Goal: Transaction & Acquisition: Purchase product/service

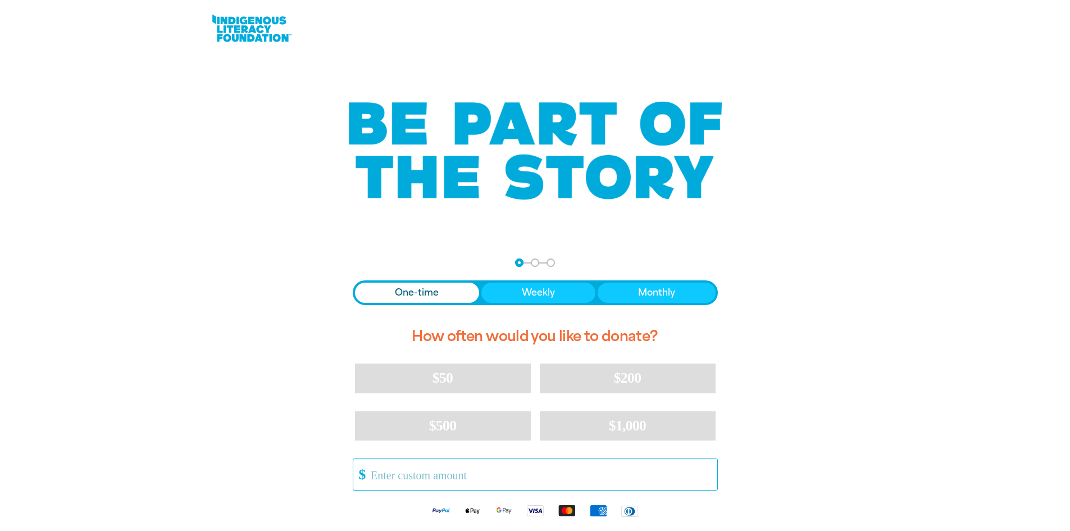
click at [469, 470] on input "Other Amount" at bounding box center [540, 474] width 354 height 31
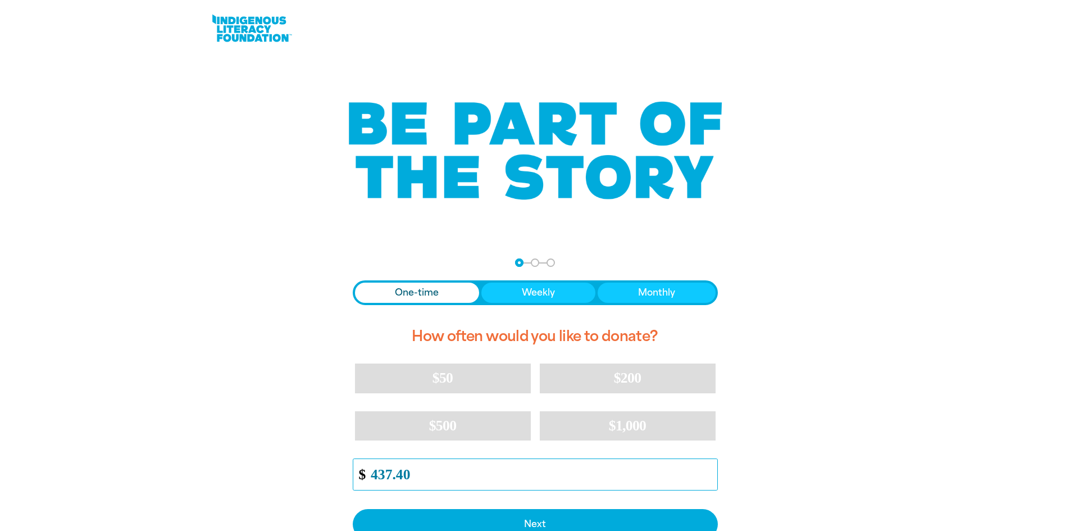
type input "437.40"
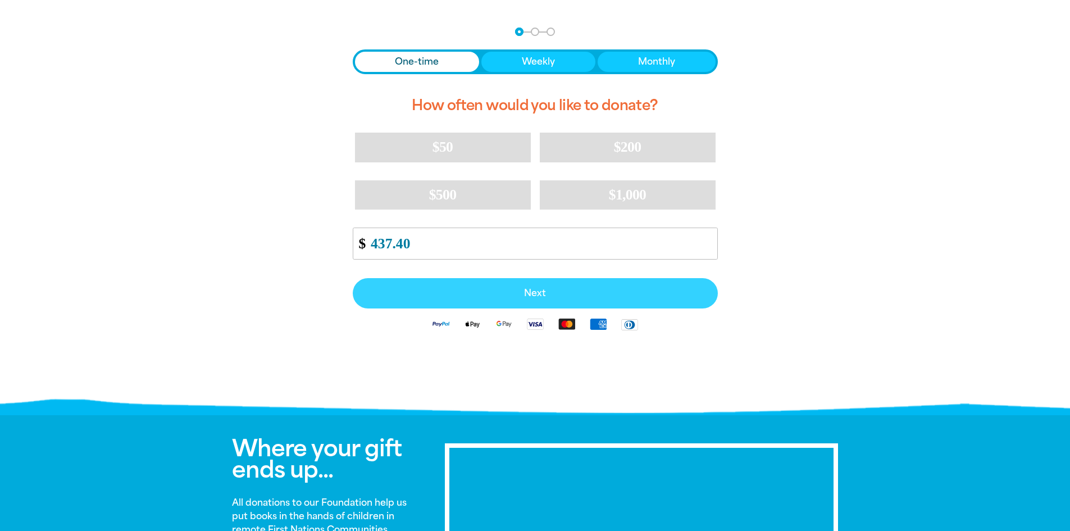
scroll to position [233, 0]
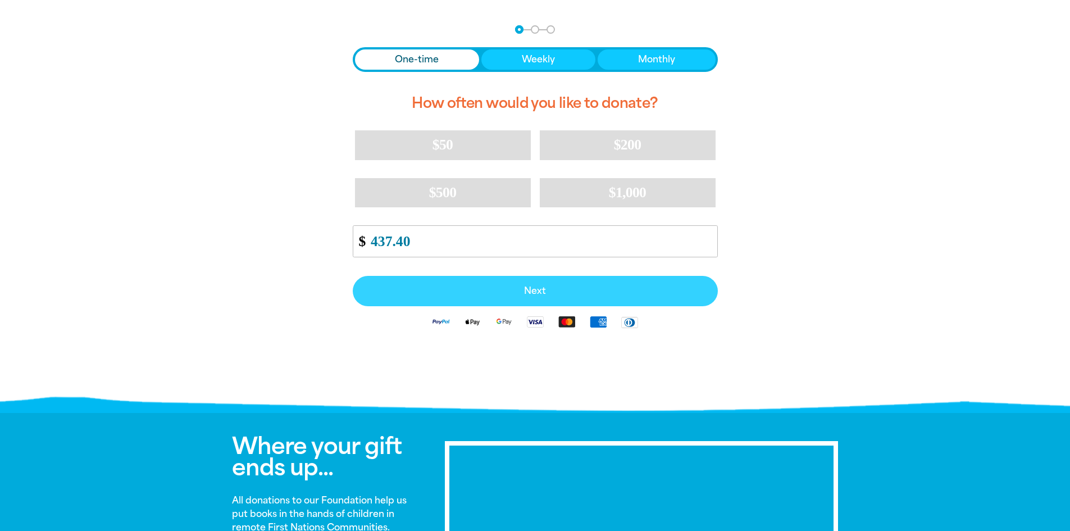
drag, startPoint x: 551, startPoint y: 293, endPoint x: 580, endPoint y: 307, distance: 32.7
click at [551, 293] on span "Next" at bounding box center [535, 291] width 340 height 9
select select "AU"
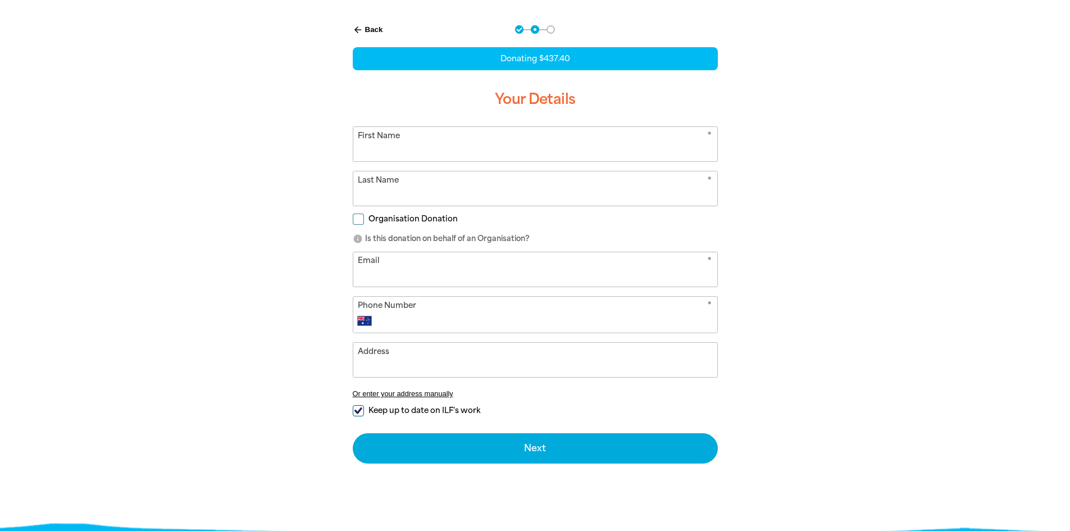
click at [461, 151] on input "First Name" at bounding box center [535, 144] width 364 height 34
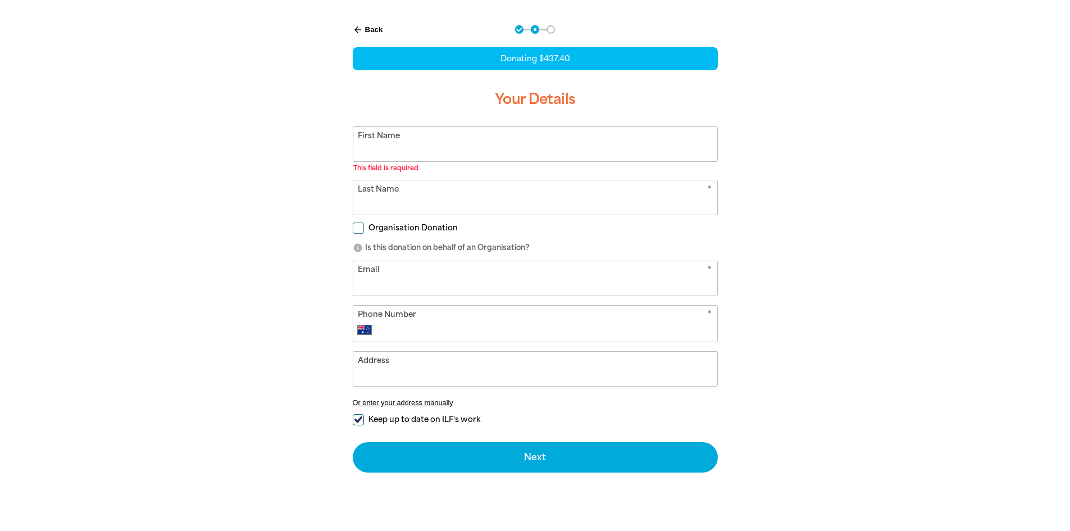
click at [506, 148] on input "First Name" at bounding box center [535, 144] width 364 height 34
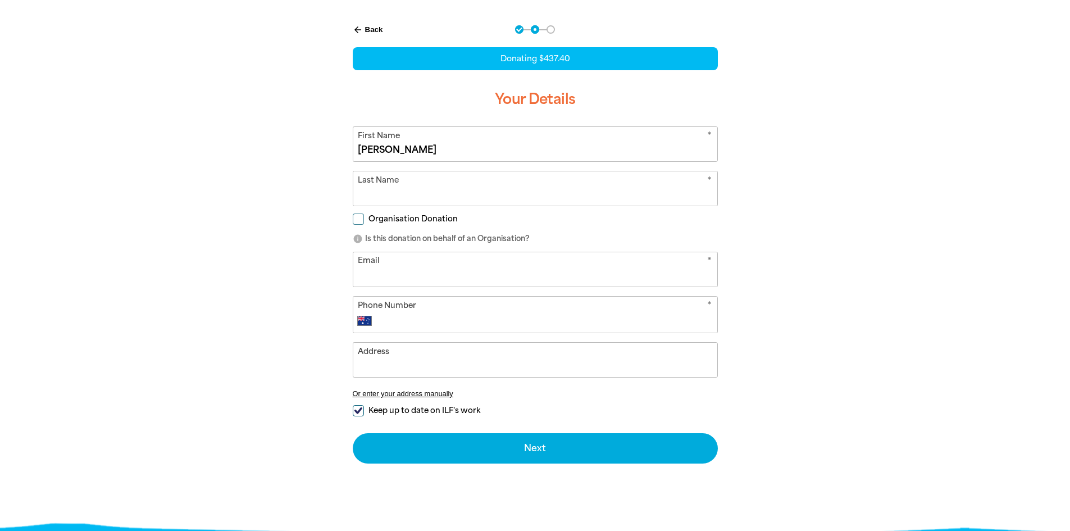
type input "[PERSON_NAME]"
click at [360, 223] on input "Organisation Donation" at bounding box center [358, 219] width 11 height 11
checkbox input "true"
select select "AU"
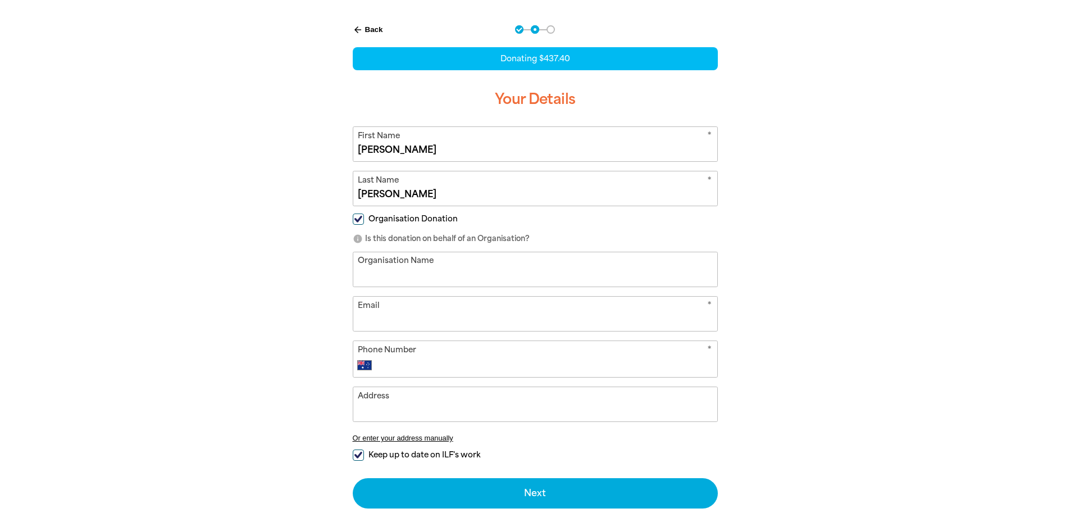
click at [417, 271] on input "Organisation Name" at bounding box center [535, 269] width 364 height 34
type input "Mumbulla School for [PERSON_NAME] Education"
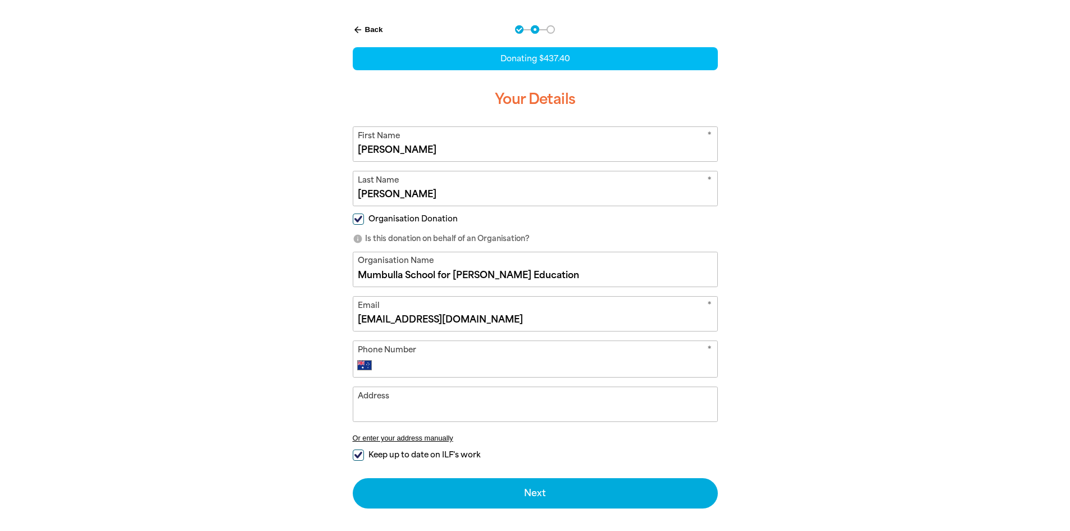
type input "[EMAIL_ADDRESS][DOMAIN_NAME]"
click at [501, 366] on input "Phone Number" at bounding box center [546, 364] width 332 height 13
click at [635, 367] on input "(02)" at bounding box center [546, 364] width 332 height 13
type input "[PHONE_NUMBER]"
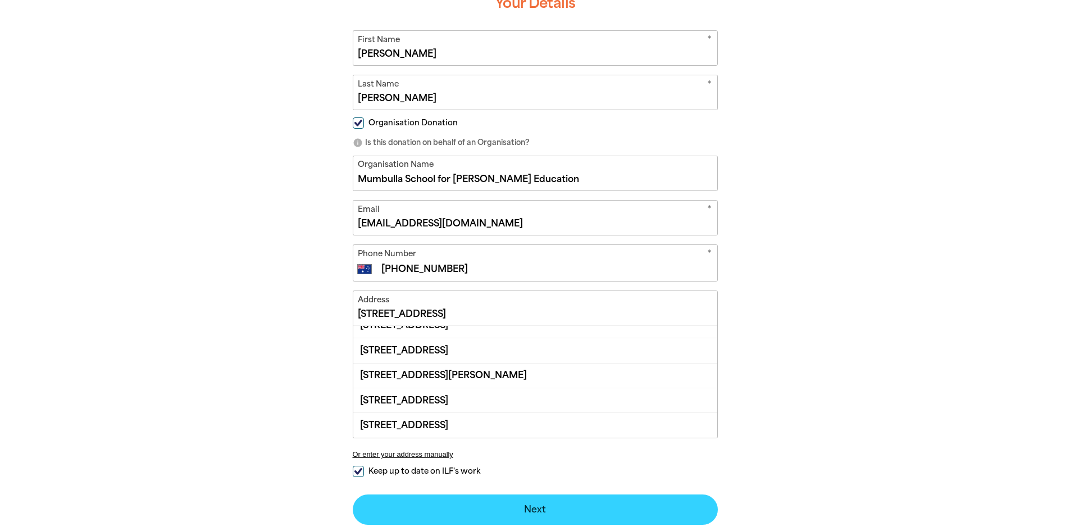
scroll to position [346, 0]
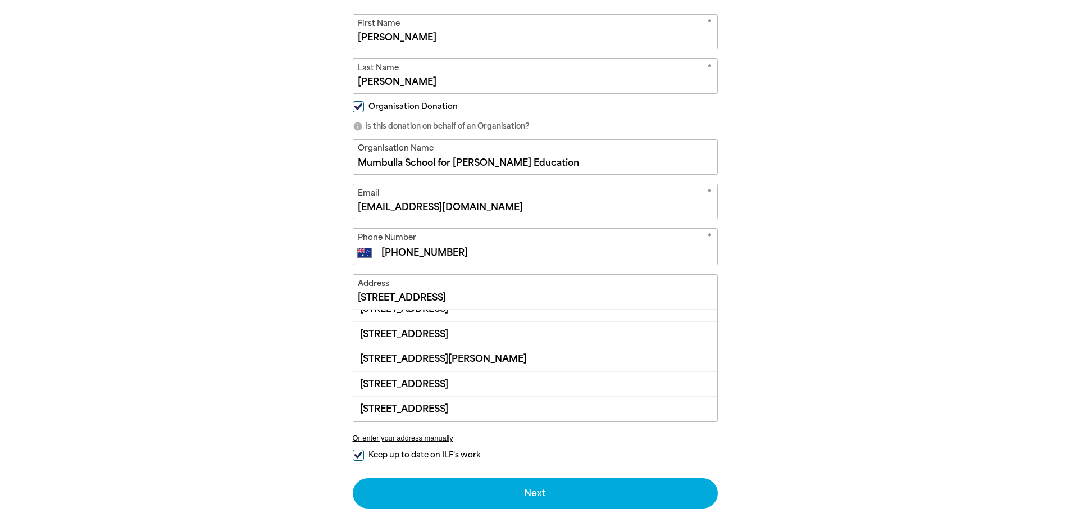
type input "[STREET_ADDRESS]"
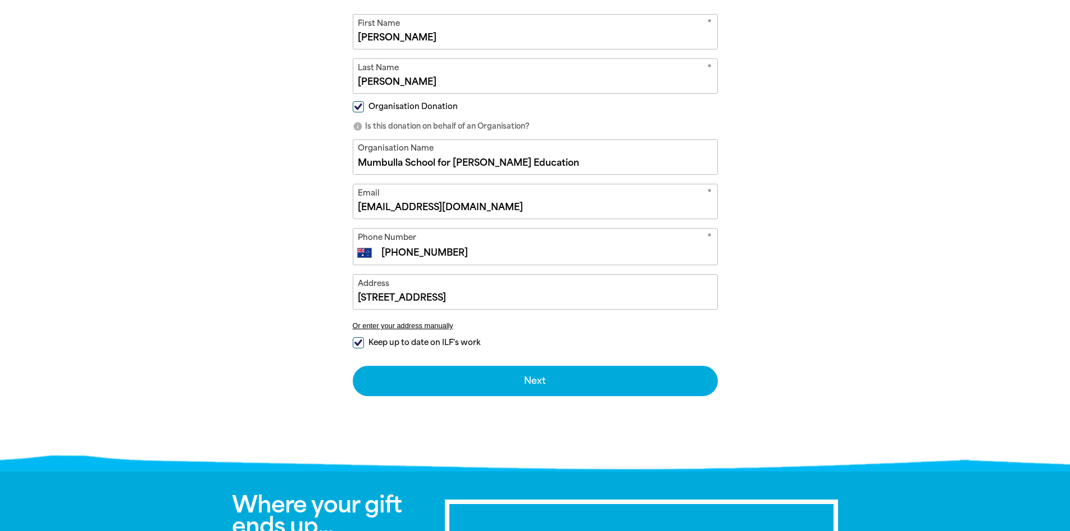
click at [855, 415] on div "arrow_back Back Step 1 Step 2 Step 3 Donating $437.40 Your Details * First Name…" at bounding box center [535, 182] width 674 height 567
click at [416, 327] on button "Or enter your address manually" at bounding box center [535, 325] width 365 height 8
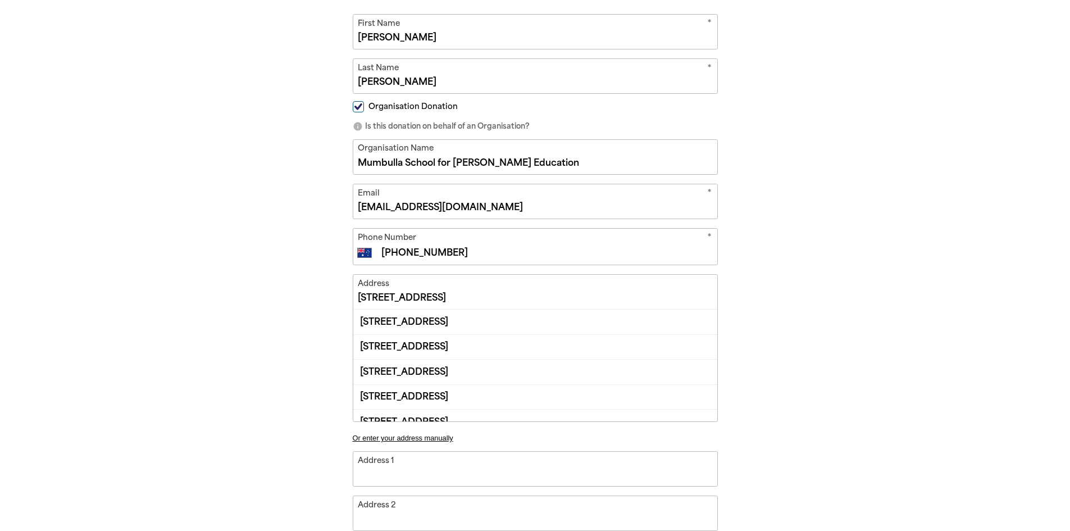
drag, startPoint x: 470, startPoint y: 292, endPoint x: 335, endPoint y: 294, distance: 135.4
click at [309, 287] on div "arrow_back Back Step 1 Step 2 Step 3 Donating $437.40 Your Details * First Name…" at bounding box center [535, 378] width 674 height 959
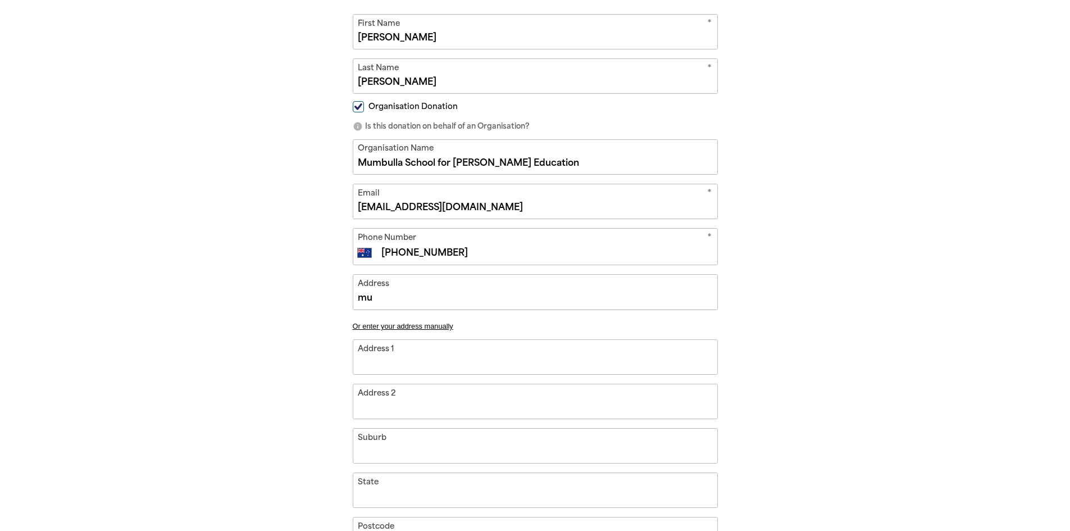
type input "m"
click at [597, 349] on input "Address 1" at bounding box center [535, 356] width 364 height 34
type input "3"
type input "37"
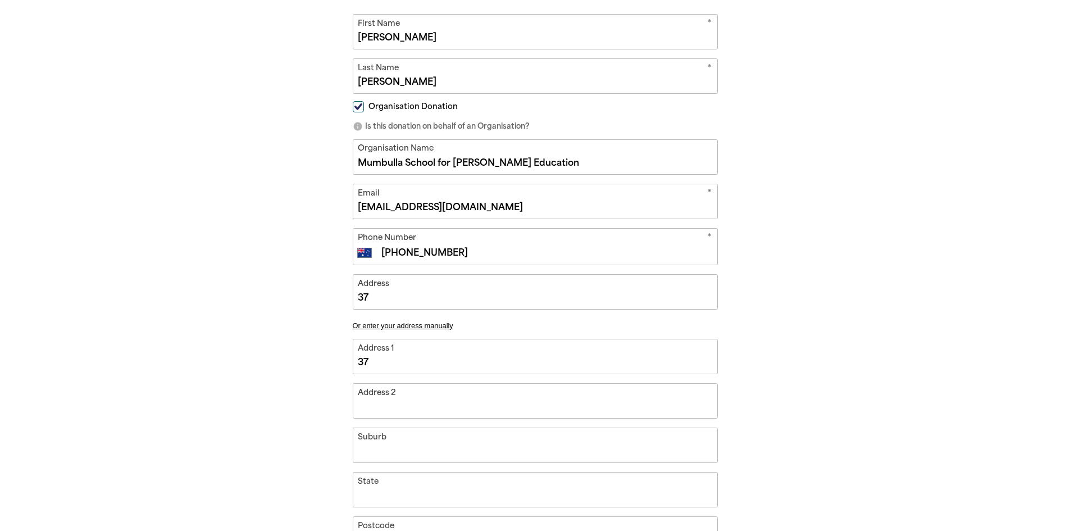
type input "37"
type input "37 B"
type input "37 Be"
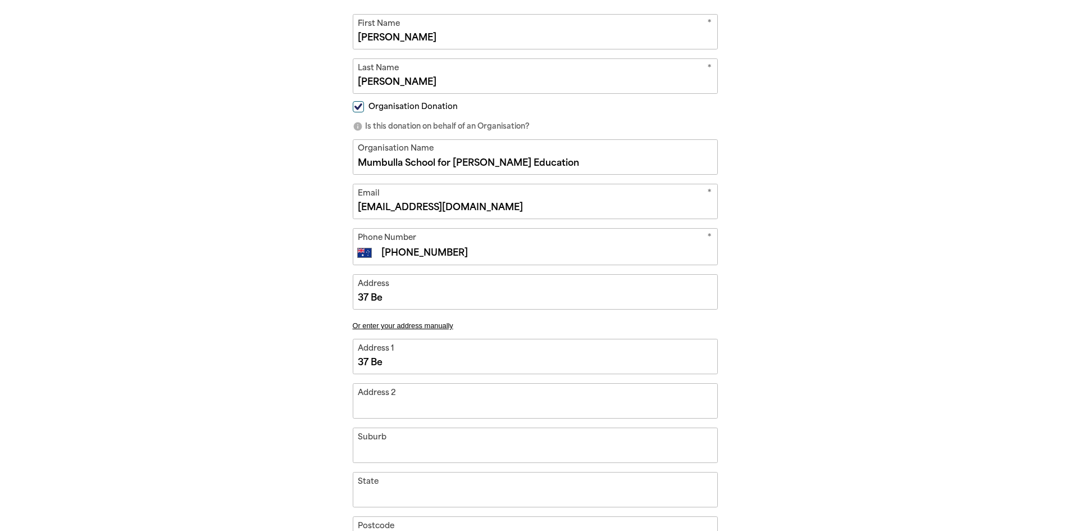
type input "37 Beg"
type input "37 Bega"
type input "37 Bega S"
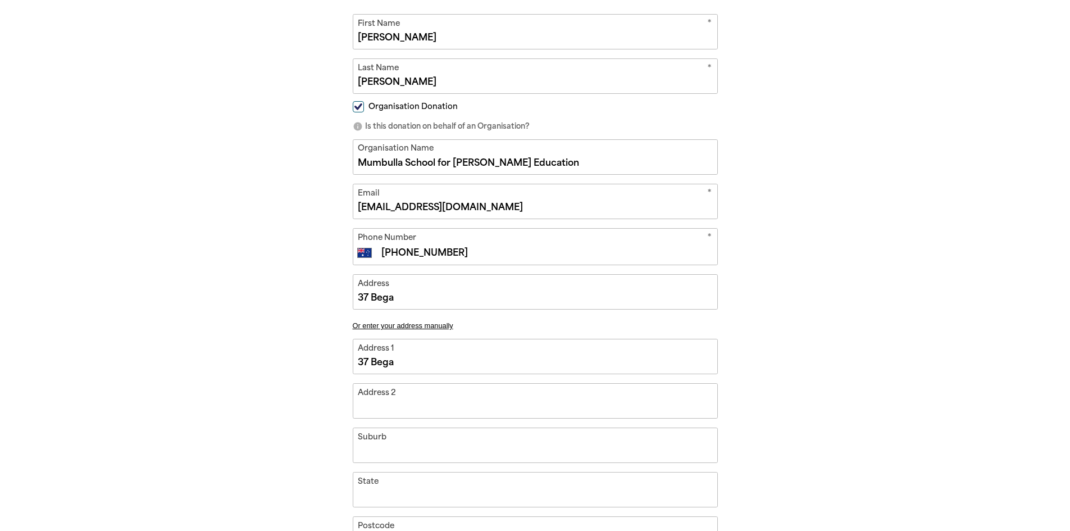
type input "37 Bega S"
type input "[STREET_ADDRESS]"
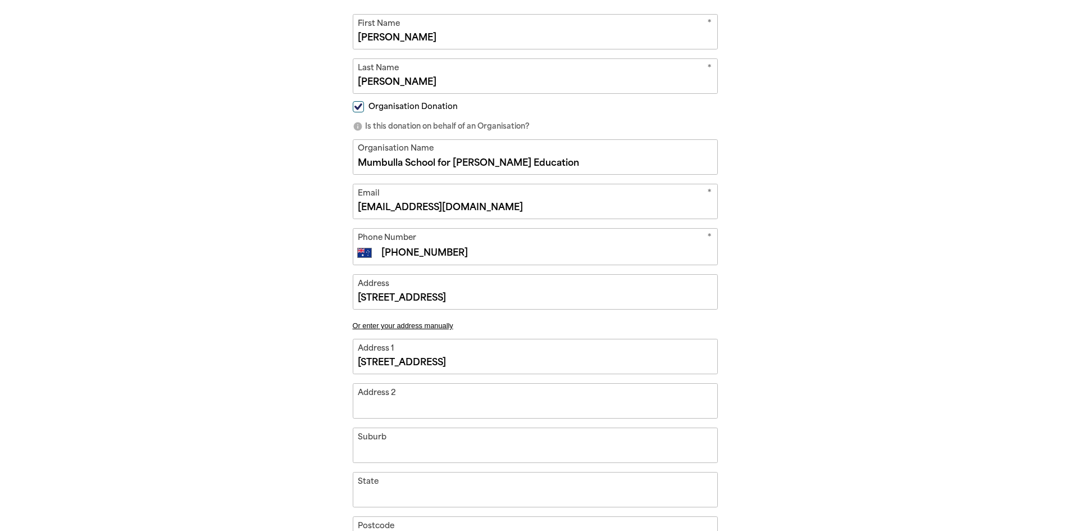
type input "37 Bega STre"
type input "[STREET_ADDRESS]"
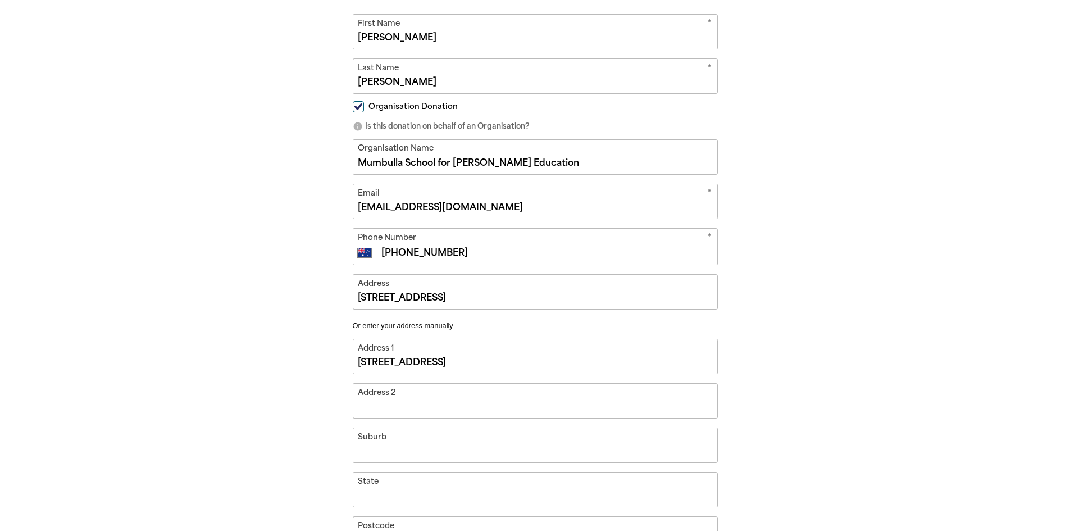
type input "[STREET_ADDRESS]"
type input "37 Bega STre"
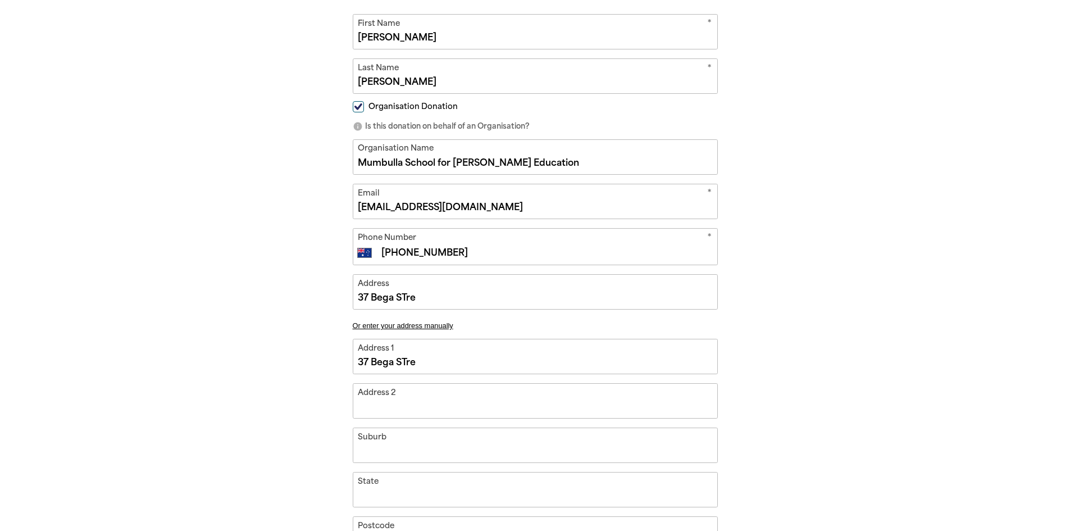
type input "[STREET_ADDRESS]"
type input "37 Bega S"
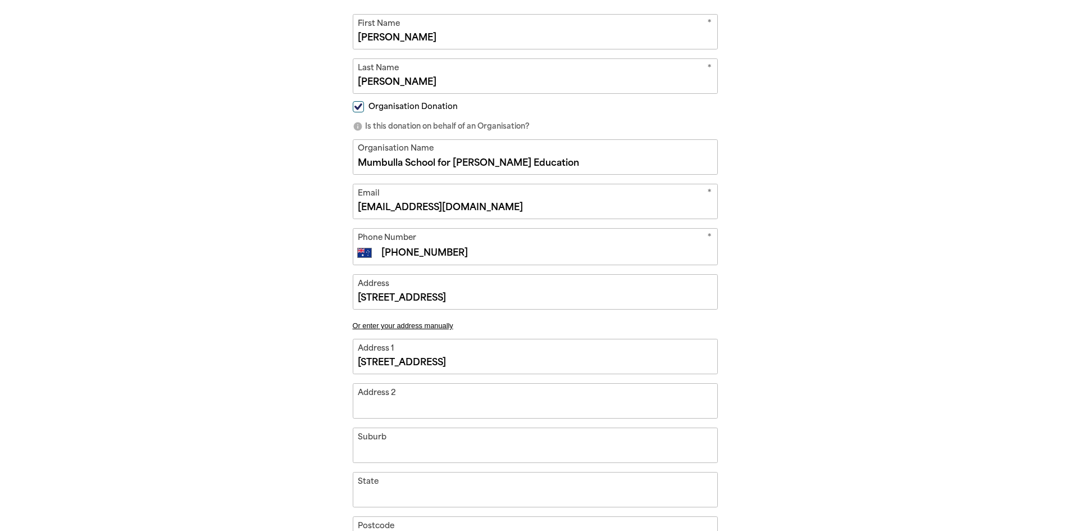
type input "37 Bega S"
type input "[STREET_ADDRESS]"
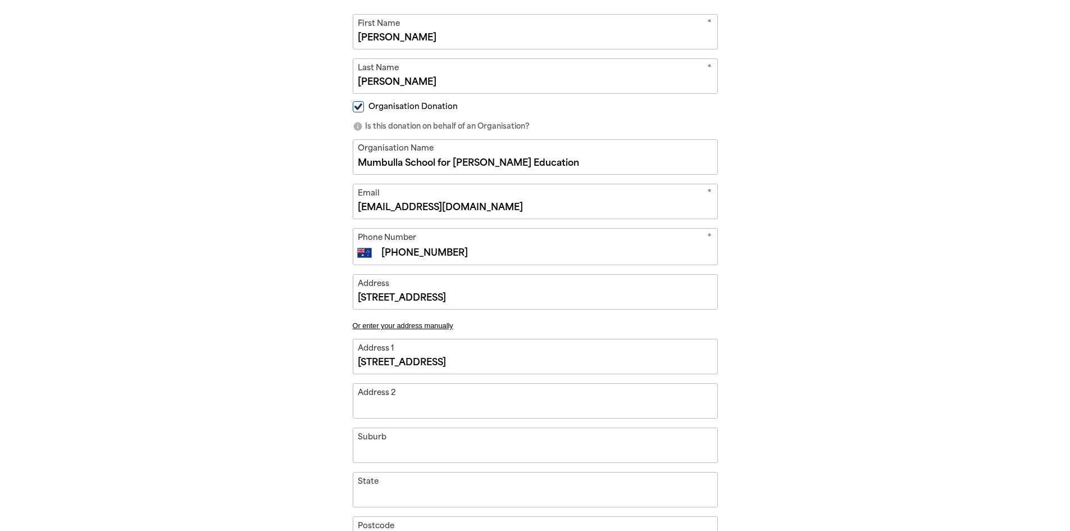
type input "37 Bega Stre"
type input "[STREET_ADDRESS]"
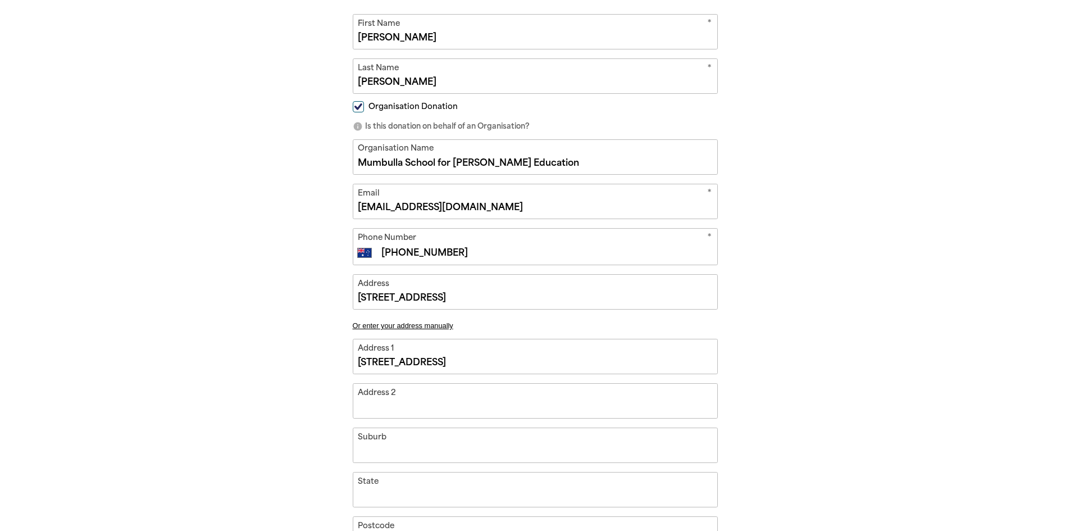
type input "[STREET_ADDRESS]"
type input "B"
type input "[STREET_ADDRESS]"
type input "Be"
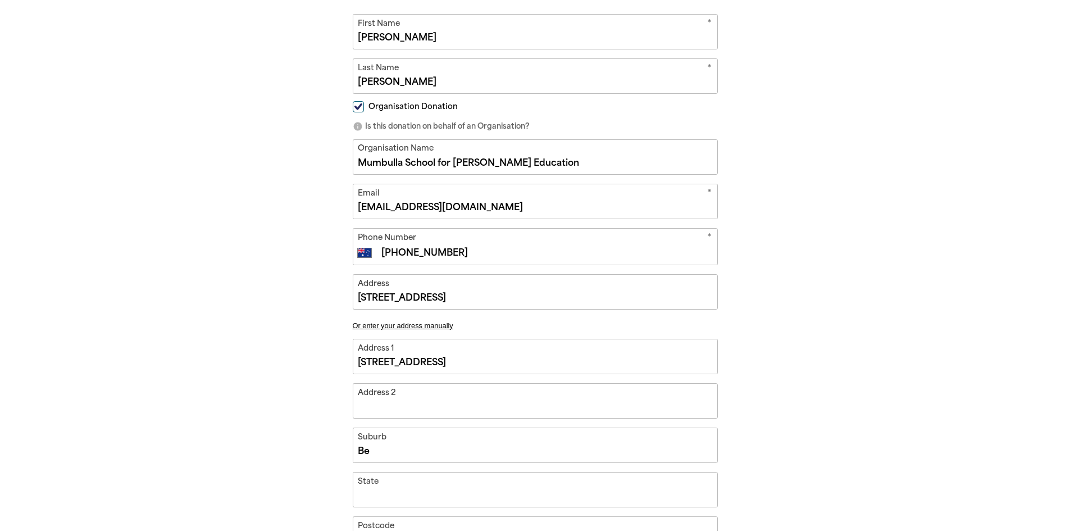
type input "[STREET_ADDRESS]"
type input "Beg"
type input "[STREET_ADDRESS]"
type input "Bega"
type input "[STREET_ADDRESS]"
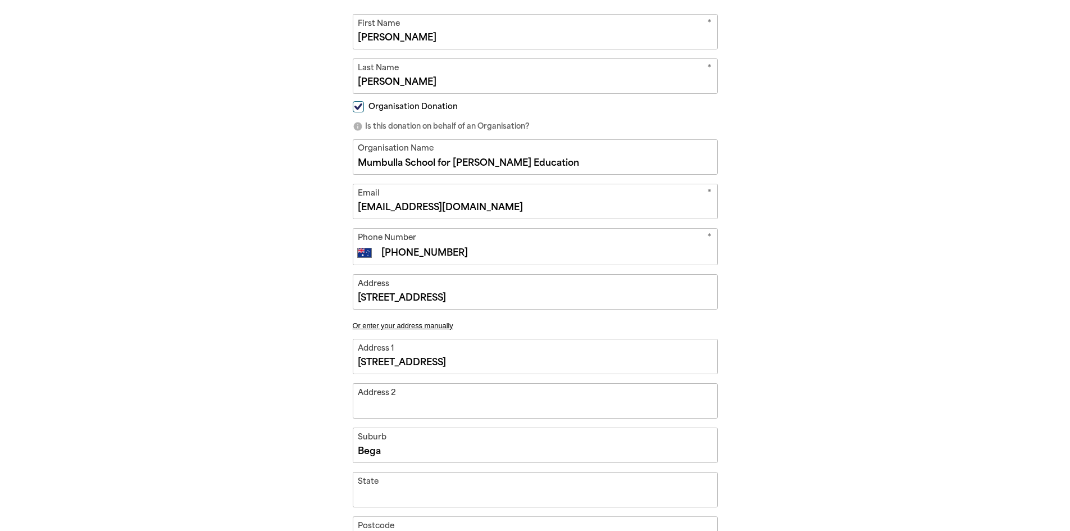
type input "N"
type input "[STREET_ADDRESS]"
type input "NS"
type input "[STREET_ADDRESS]"
type input "[GEOGRAPHIC_DATA]"
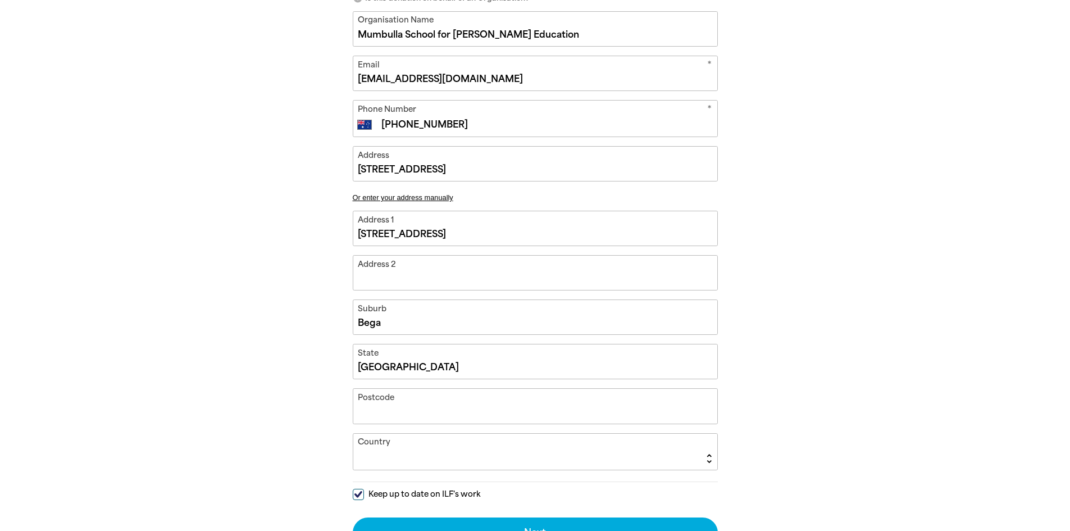
scroll to position [479, 0]
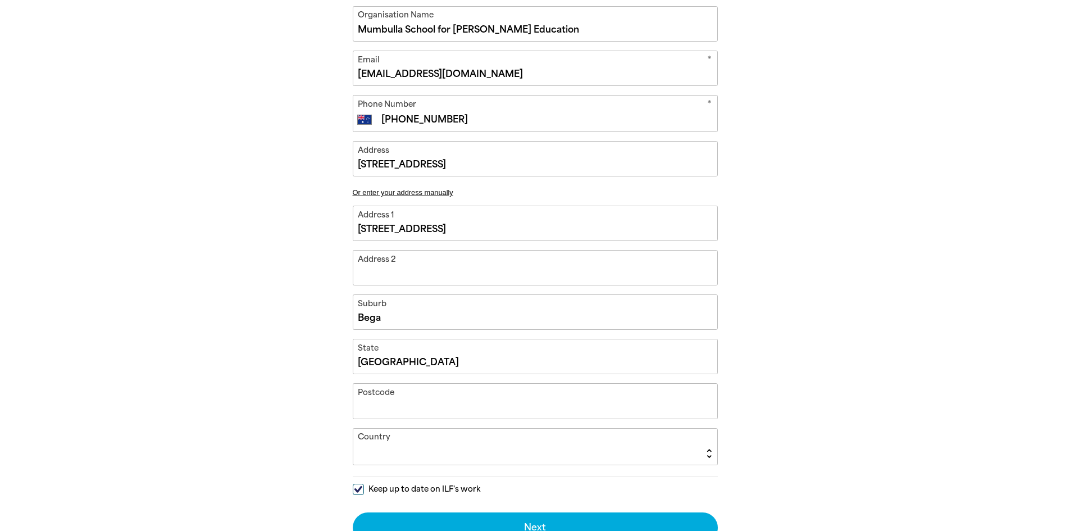
type input "[STREET_ADDRESS]"
type input "2"
type input "[STREET_ADDRESS]"
type input "25"
type input "[STREET_ADDRESS]"
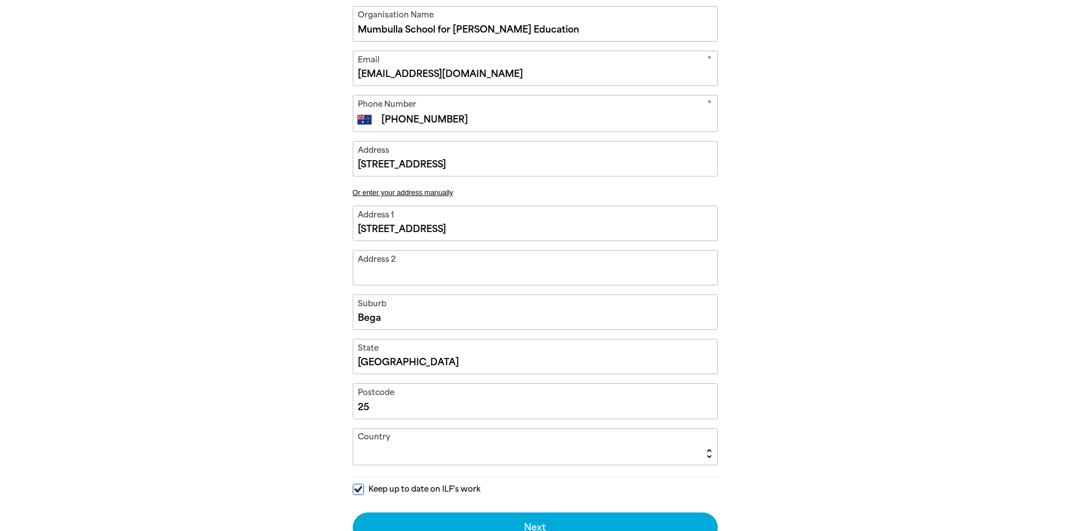
type input "255"
type input "[STREET_ADDRESS]"
type input "2550"
click at [592, 446] on select "[GEOGRAPHIC_DATA] [GEOGRAPHIC_DATA] [GEOGRAPHIC_DATA] [US_STATE] [GEOGRAPHIC_DA…" at bounding box center [535, 447] width 364 height 36
select select "AU"
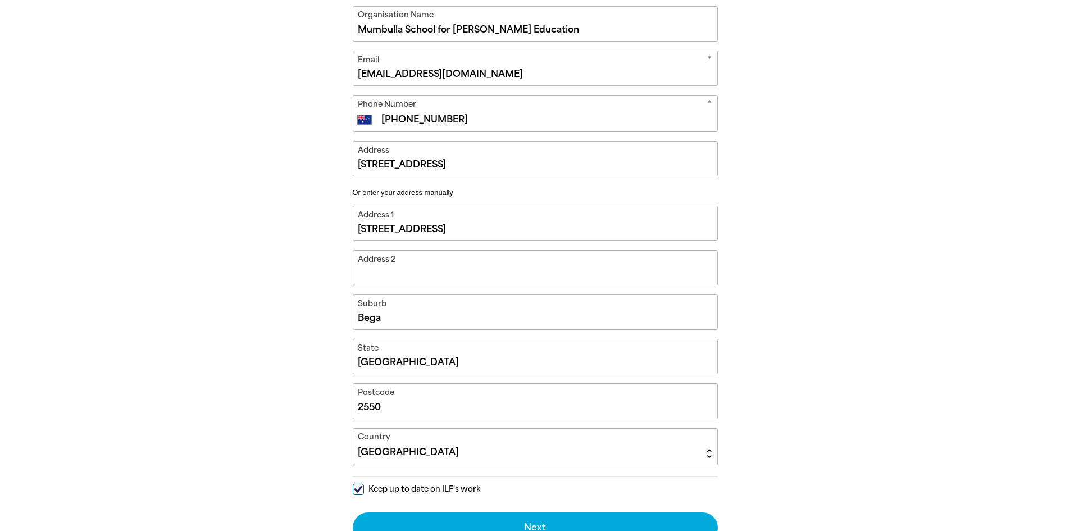
click at [353, 429] on select "[GEOGRAPHIC_DATA] [GEOGRAPHIC_DATA] [GEOGRAPHIC_DATA] [US_STATE] [GEOGRAPHIC_DA…" at bounding box center [535, 447] width 364 height 36
type input "[STREET_ADDRESS]"
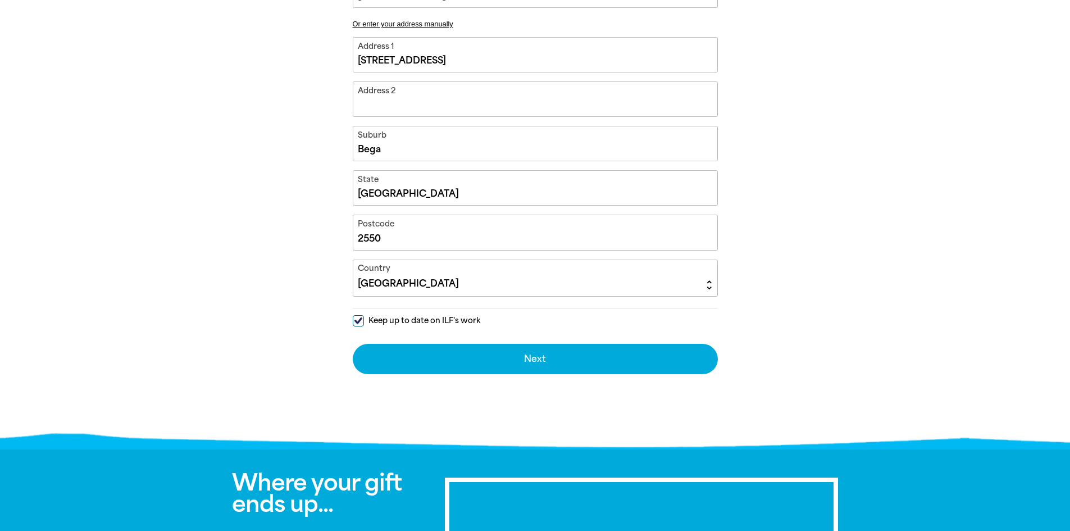
click at [360, 323] on input "Keep up to date on ILF's work" at bounding box center [358, 320] width 11 height 11
checkbox input "false"
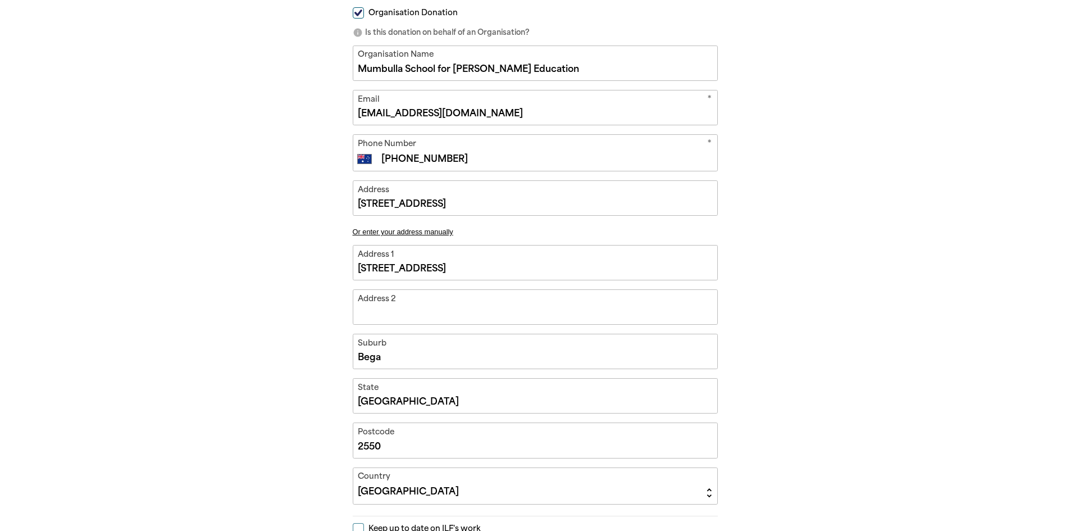
scroll to position [198, 0]
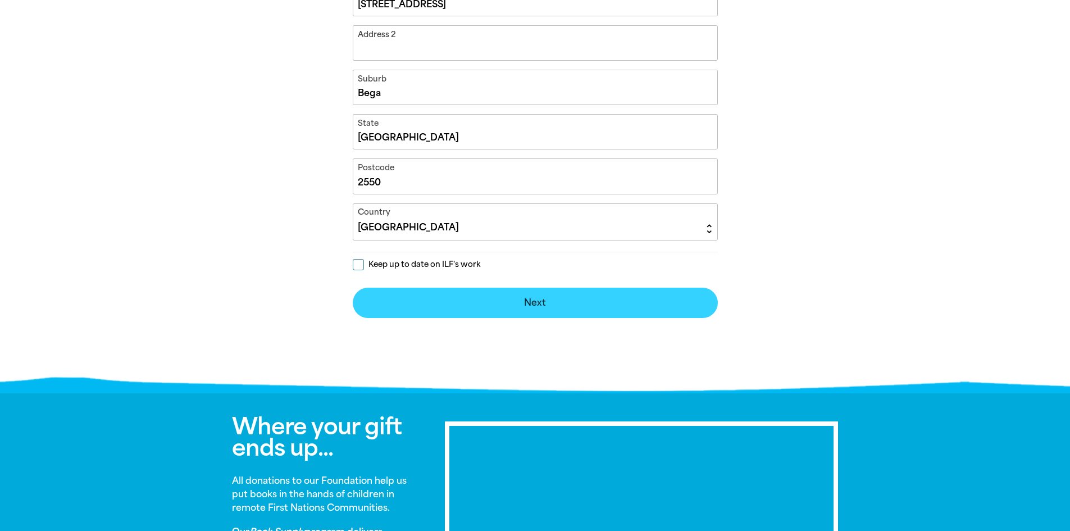
drag, startPoint x: 551, startPoint y: 302, endPoint x: 655, endPoint y: 333, distance: 108.3
click at [551, 302] on button "Next chevron_right" at bounding box center [535, 303] width 365 height 30
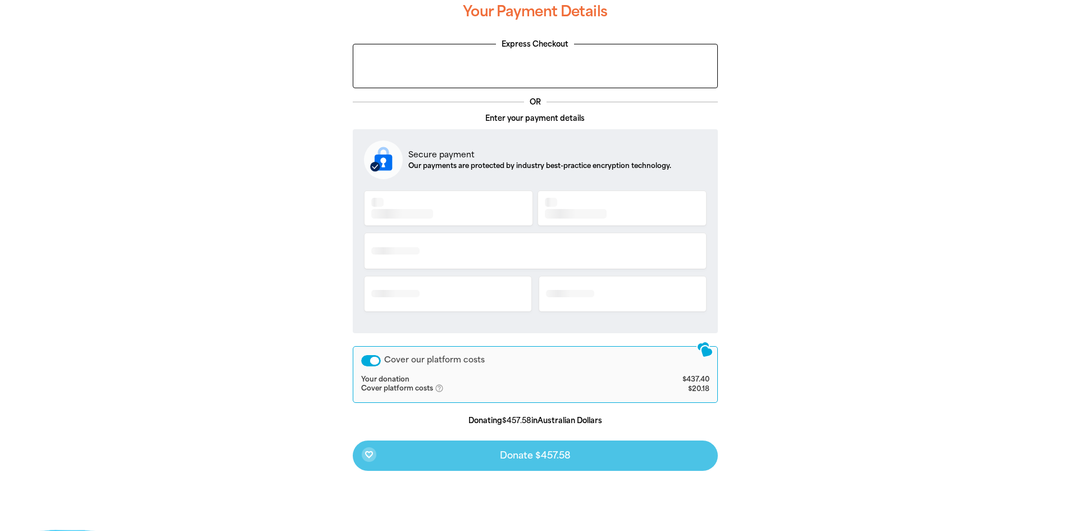
scroll to position [229, 0]
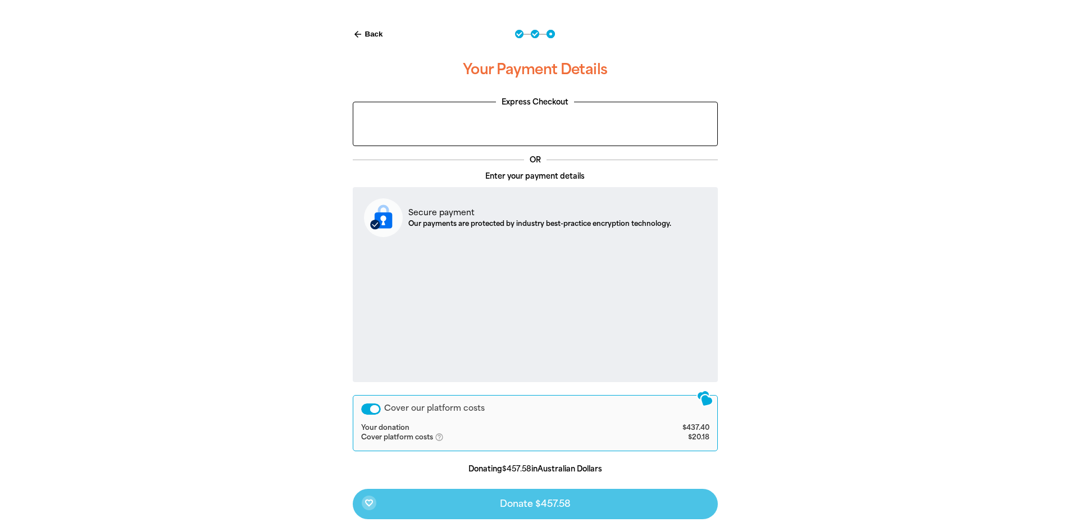
click at [930, 339] on div at bounding box center [535, 302] width 1070 height 573
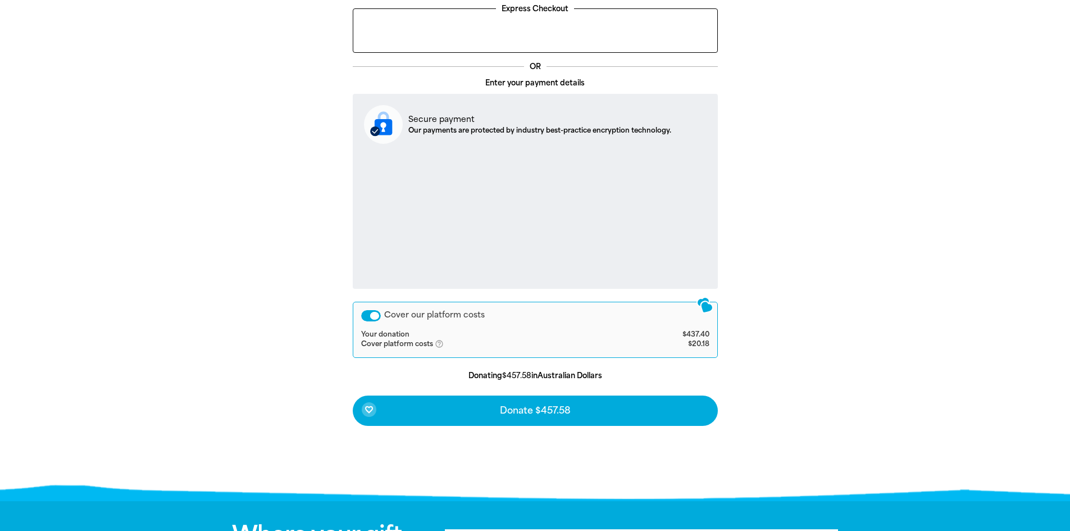
scroll to position [341, 0]
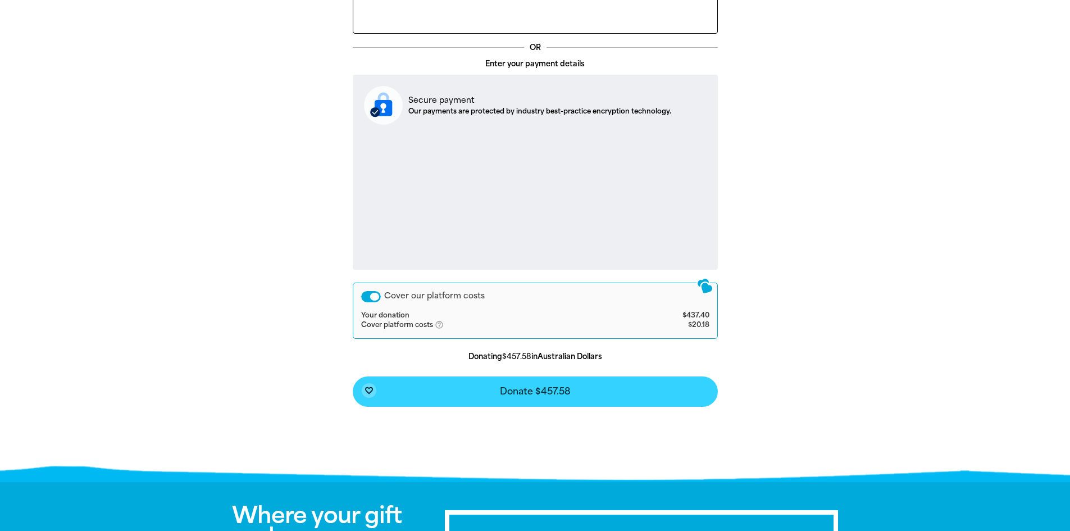
click at [567, 394] on span "Donate $457.58" at bounding box center [535, 391] width 71 height 9
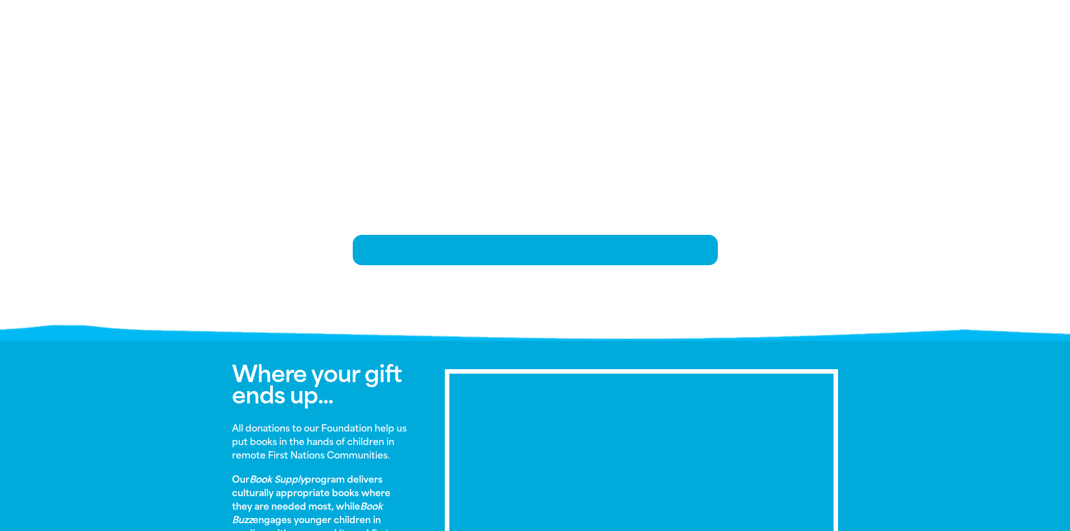
scroll to position [238, 0]
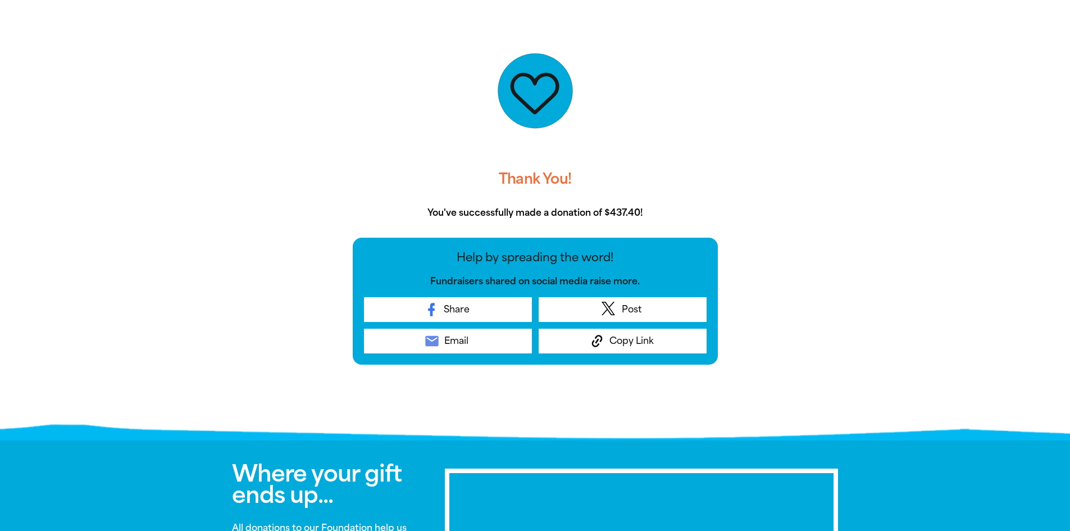
click at [893, 107] on div at bounding box center [535, 221] width 1070 height 428
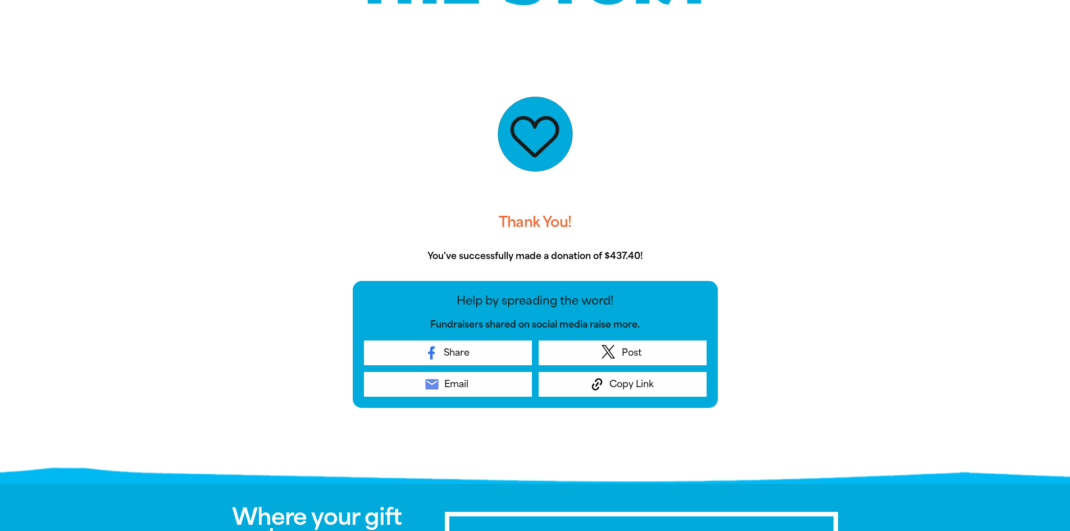
scroll to position [181, 0]
